Goal: Task Accomplishment & Management: Manage account settings

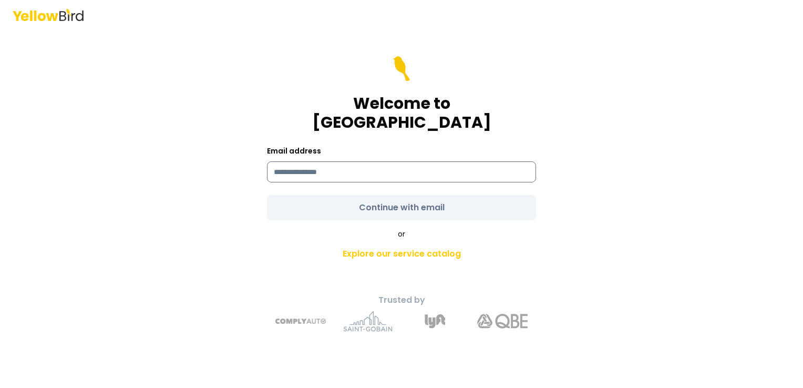
click at [377, 161] on input at bounding box center [401, 171] width 269 height 21
type input "**********"
click at [425, 194] on form "**********" at bounding box center [401, 138] width 269 height 164
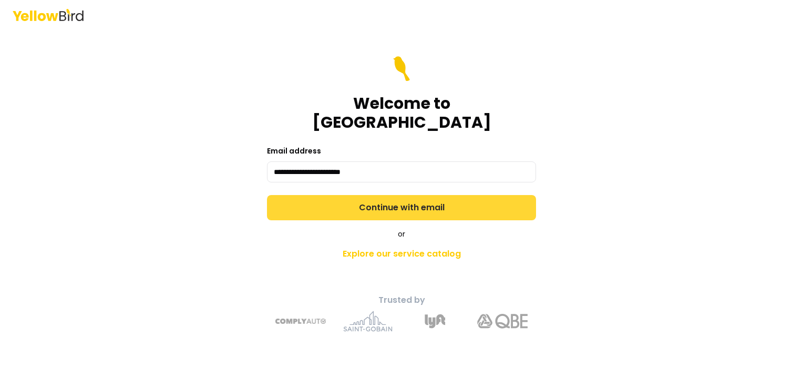
click at [396, 195] on button "Continue with email" at bounding box center [401, 207] width 269 height 25
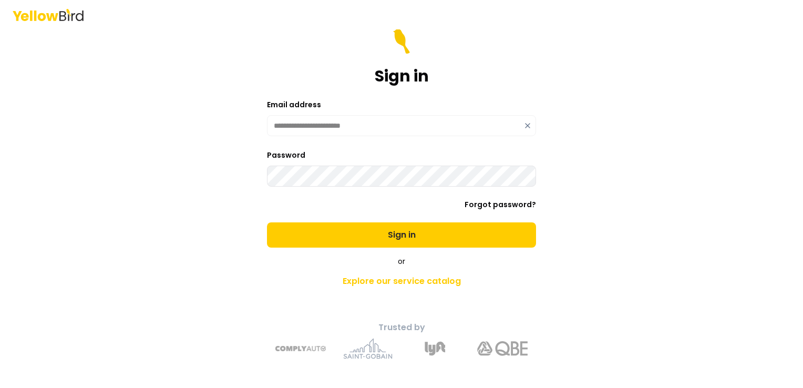
click at [608, 203] on div "**********" at bounding box center [401, 194] width 803 height 388
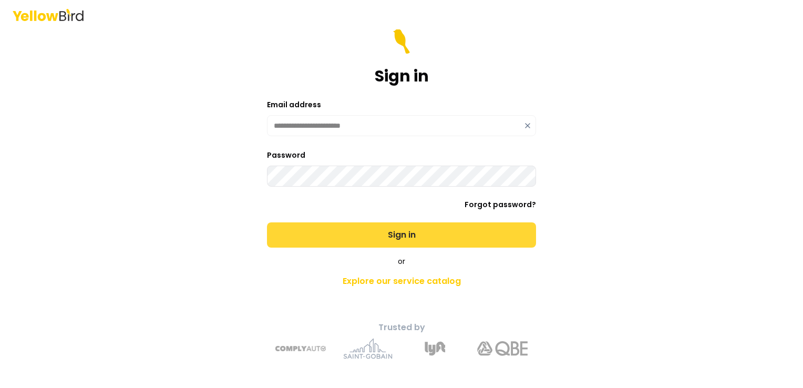
click at [400, 236] on button "Sign in" at bounding box center [401, 234] width 269 height 25
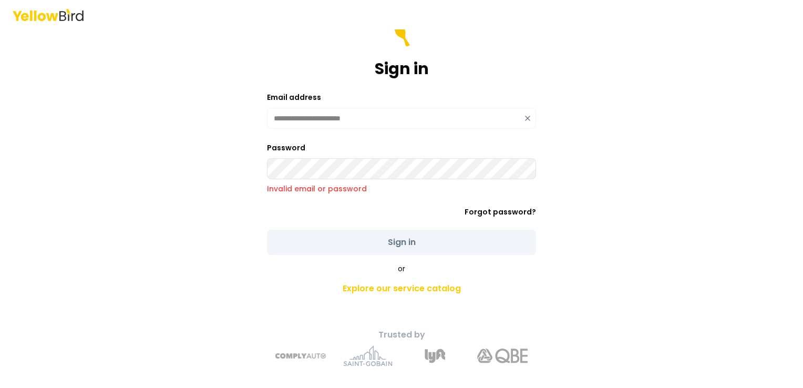
click at [254, 164] on div "**********" at bounding box center [401, 209] width 387 height 332
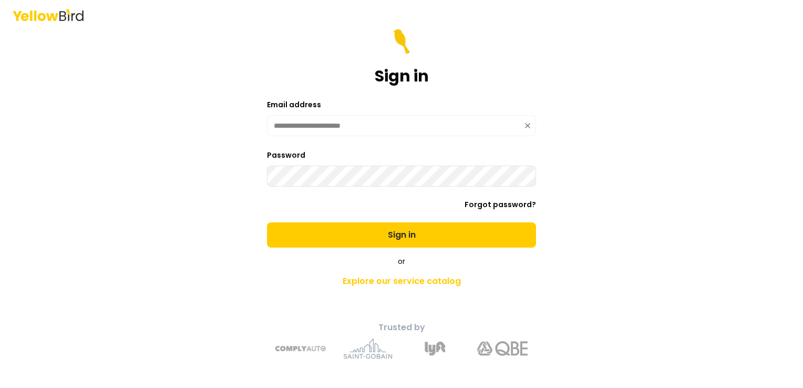
click at [267, 222] on button "Sign in" at bounding box center [401, 234] width 269 height 25
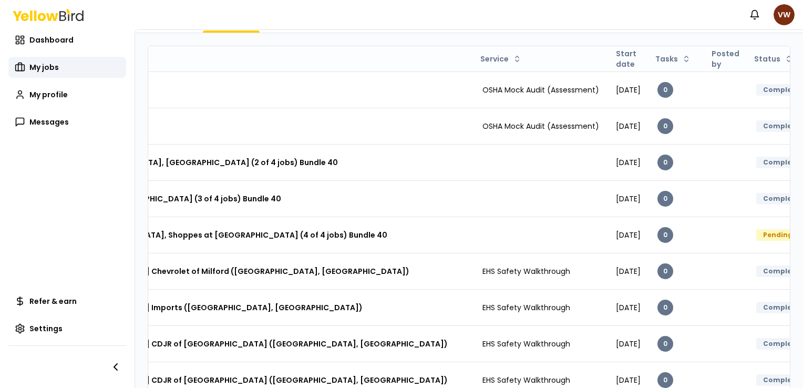
scroll to position [132, 0]
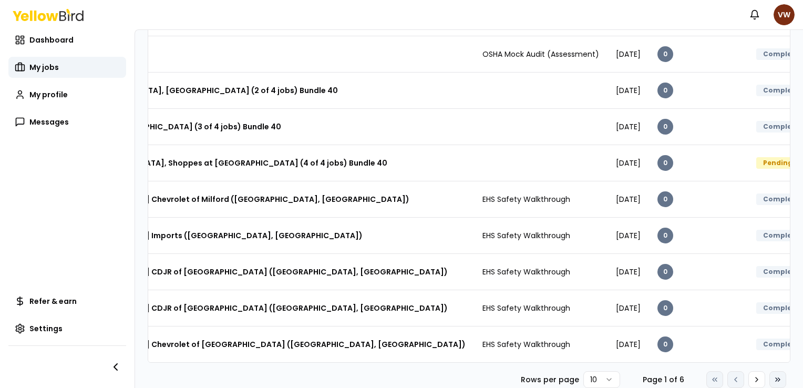
click at [773, 376] on icon at bounding box center [777, 379] width 8 height 8
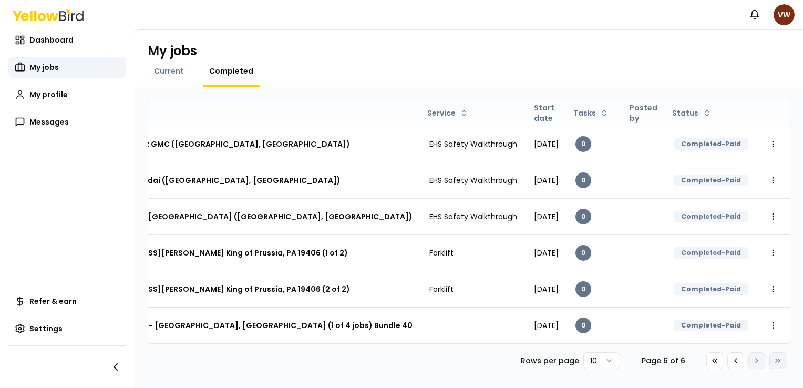
scroll to position [0, 0]
click at [731, 365] on icon at bounding box center [735, 360] width 8 height 8
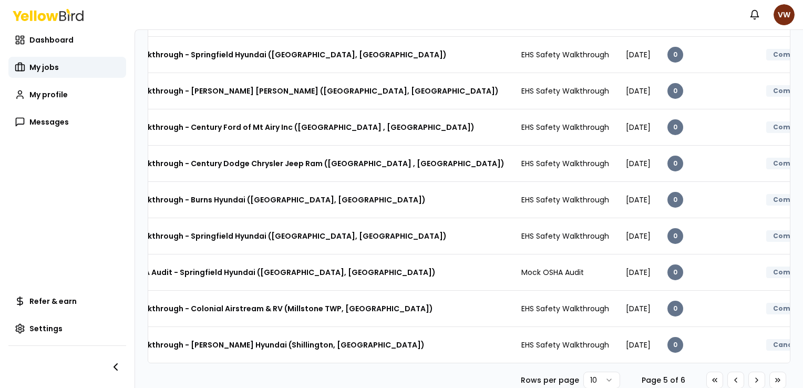
scroll to position [132, 0]
click at [710, 377] on icon at bounding box center [714, 379] width 8 height 8
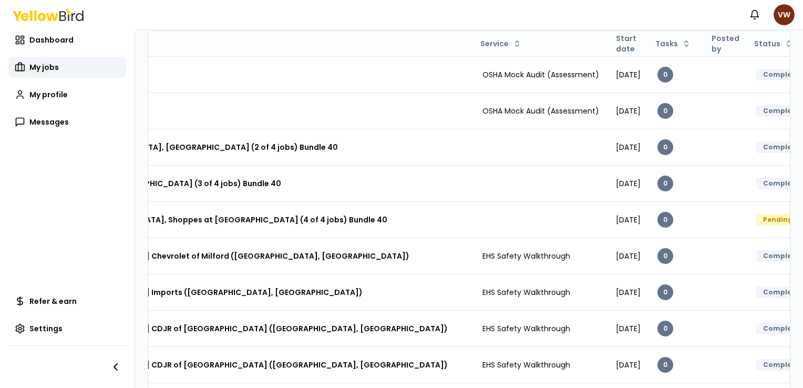
scroll to position [0, 0]
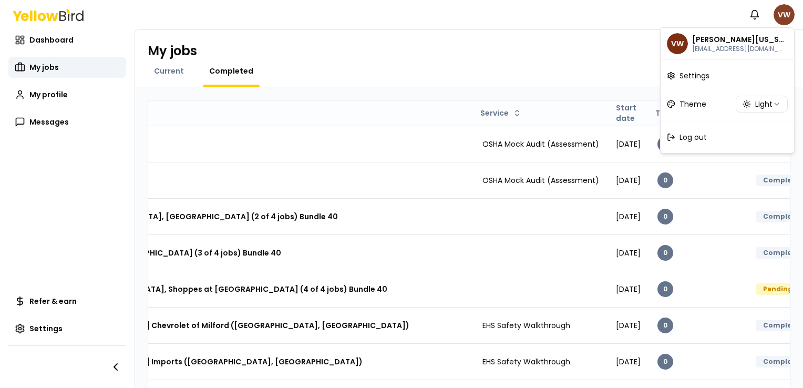
click at [781, 11] on html "Notifications VW Dashboard My jobs My profile Messages Refer & earn Settings My…" at bounding box center [401, 194] width 803 height 388
click at [696, 134] on span "Log out" at bounding box center [692, 137] width 27 height 11
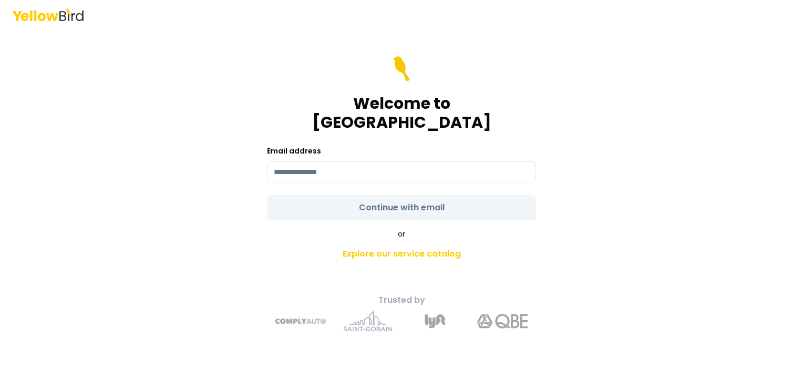
click at [356, 175] on form "Welcome to YellowBird Email address Continue with email" at bounding box center [401, 138] width 269 height 164
click at [355, 165] on input at bounding box center [401, 171] width 269 height 21
type input "**********"
click at [382, 199] on form "**********" at bounding box center [401, 138] width 269 height 164
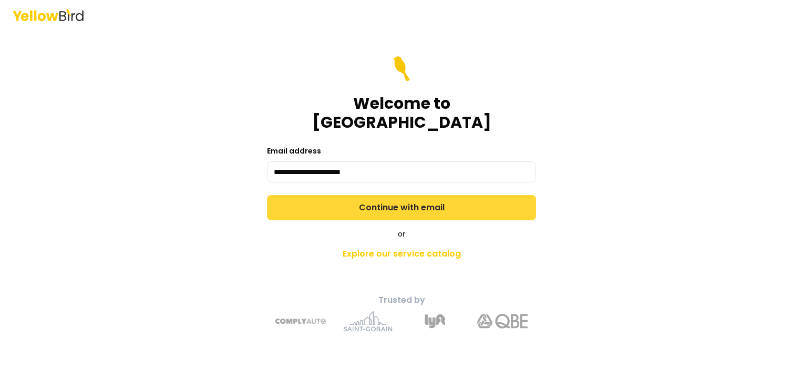
click at [400, 199] on button "Continue with email" at bounding box center [401, 207] width 269 height 25
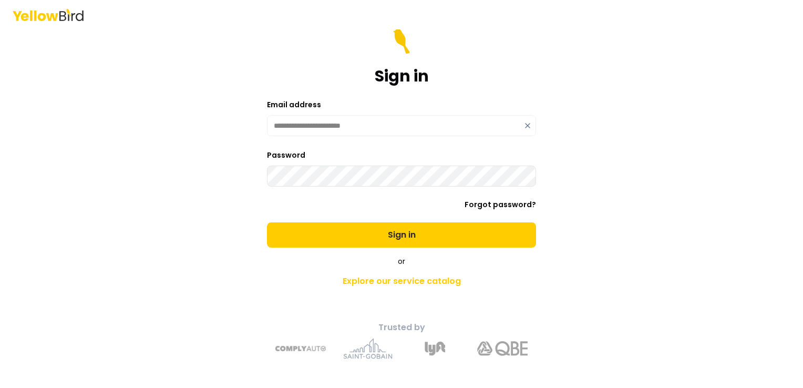
click at [267, 222] on button "Sign in" at bounding box center [401, 234] width 269 height 25
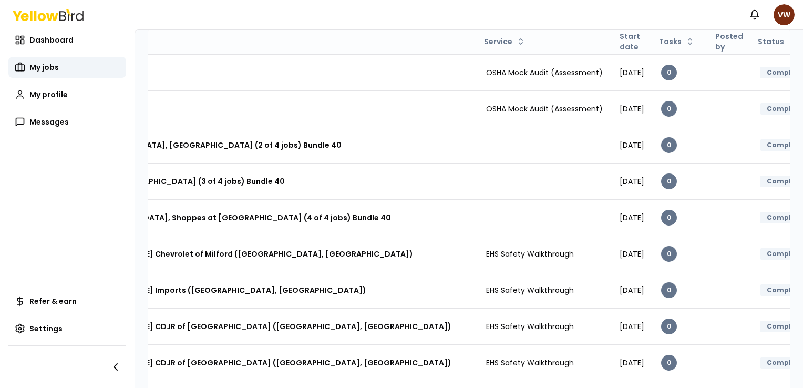
scroll to position [132, 0]
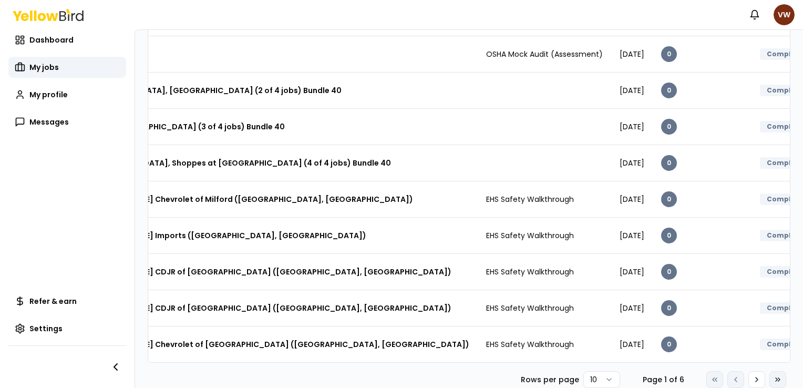
click at [773, 380] on icon at bounding box center [777, 379] width 8 height 8
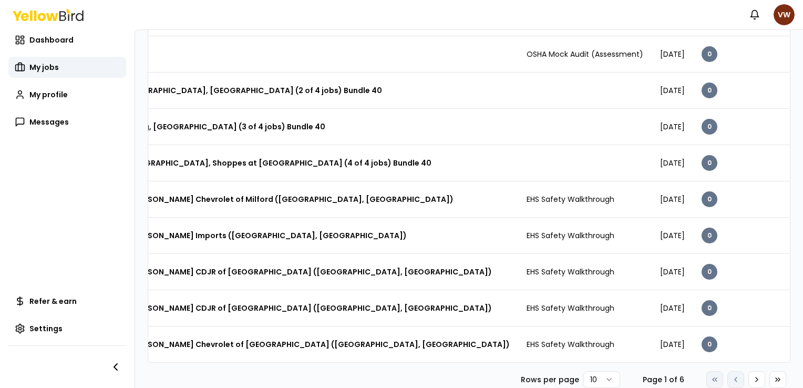
scroll to position [0, 0]
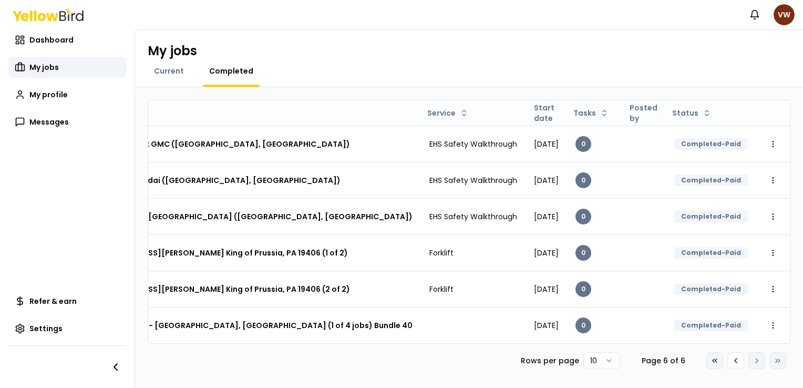
click at [710, 365] on icon at bounding box center [714, 360] width 8 height 8
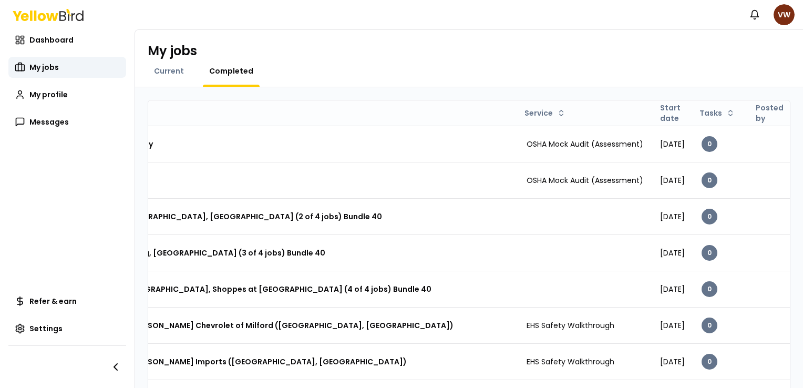
scroll to position [132, 0]
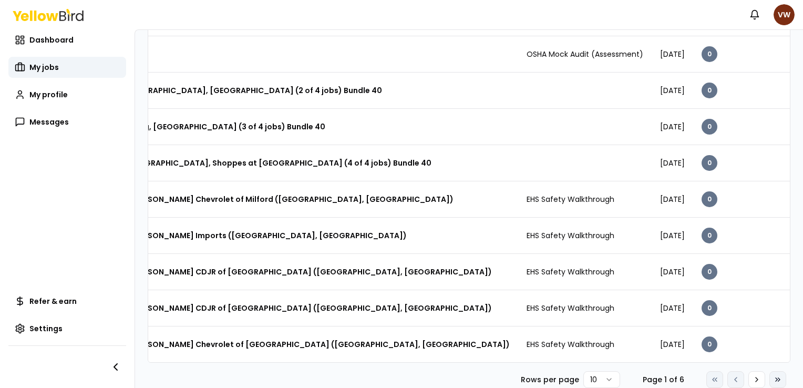
click at [773, 379] on icon at bounding box center [777, 379] width 8 height 8
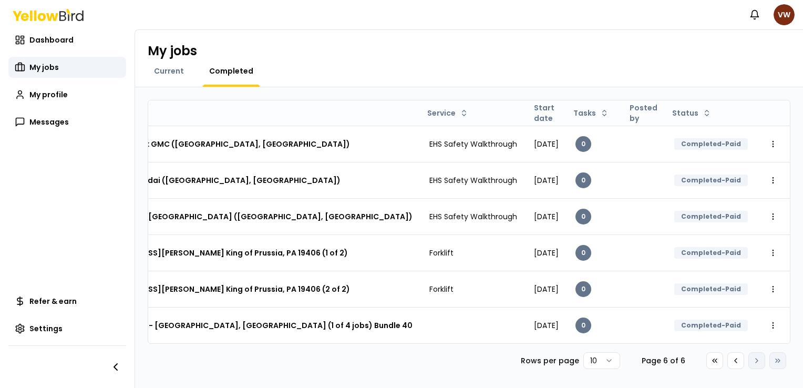
scroll to position [0, 0]
click at [780, 16] on html "Notifications VW Dashboard My jobs My profile Messages Refer & earn Settings My…" at bounding box center [401, 194] width 803 height 388
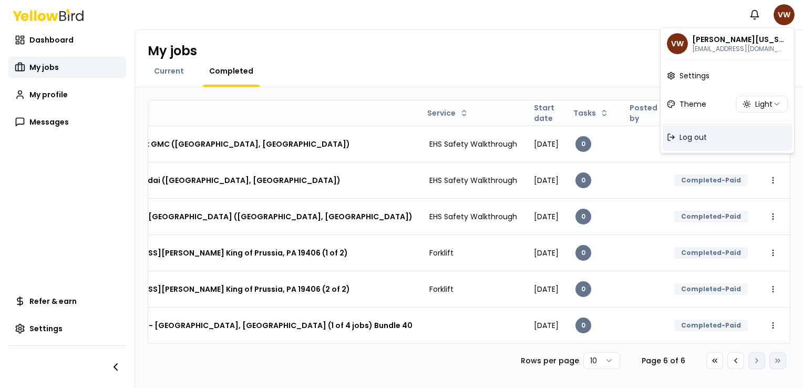
click at [696, 137] on span "Log out" at bounding box center [692, 137] width 27 height 11
